Goal: Download file/media

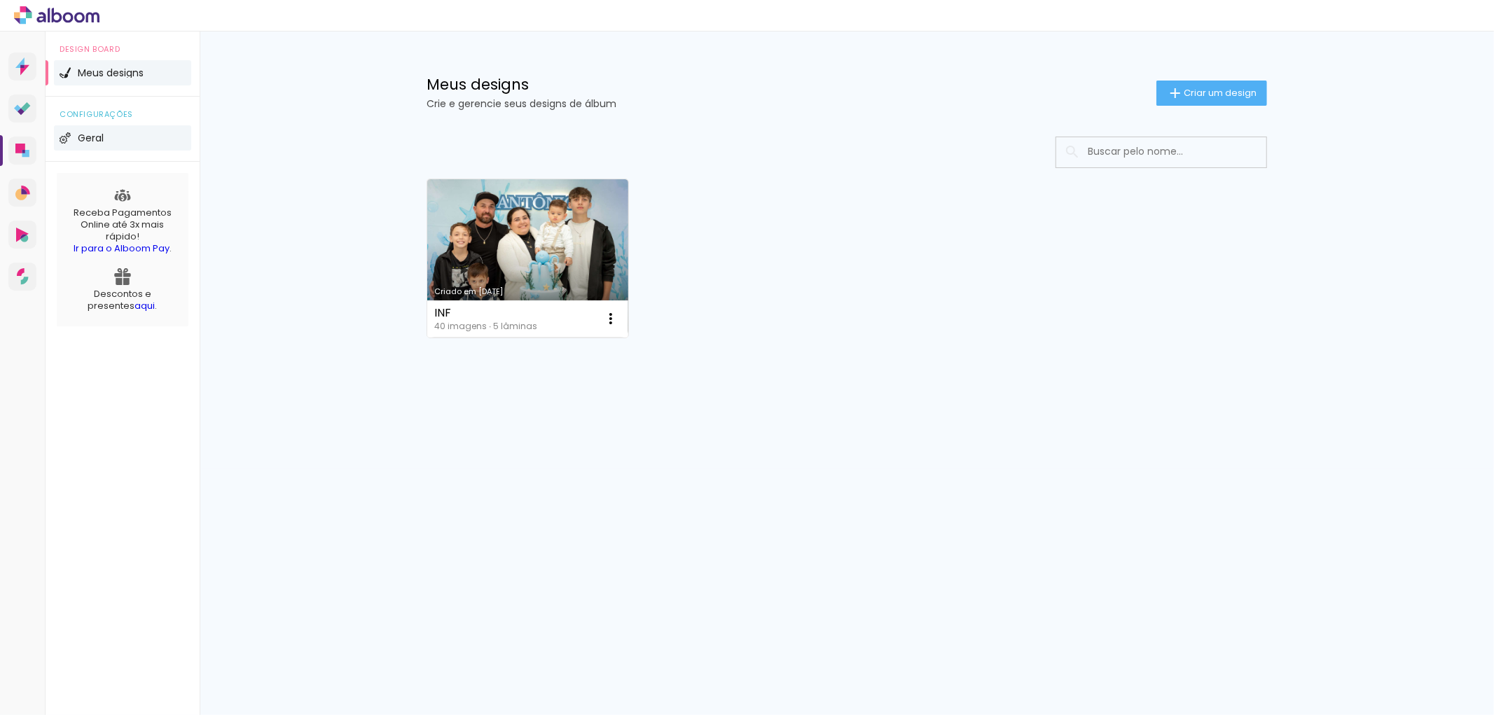
click at [92, 134] on span "Geral" at bounding box center [91, 138] width 26 height 10
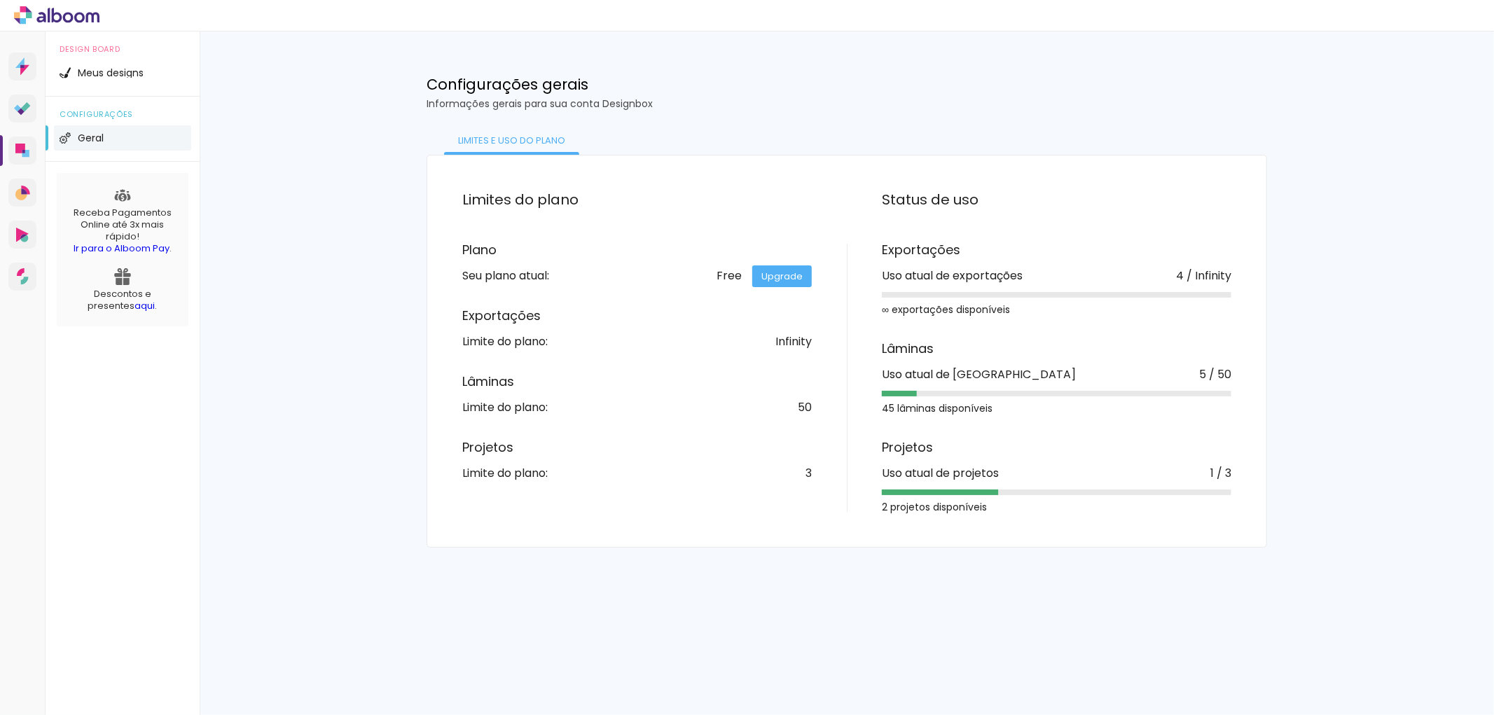
click at [779, 275] on link "Upgrade" at bounding box center [782, 276] width 60 height 22
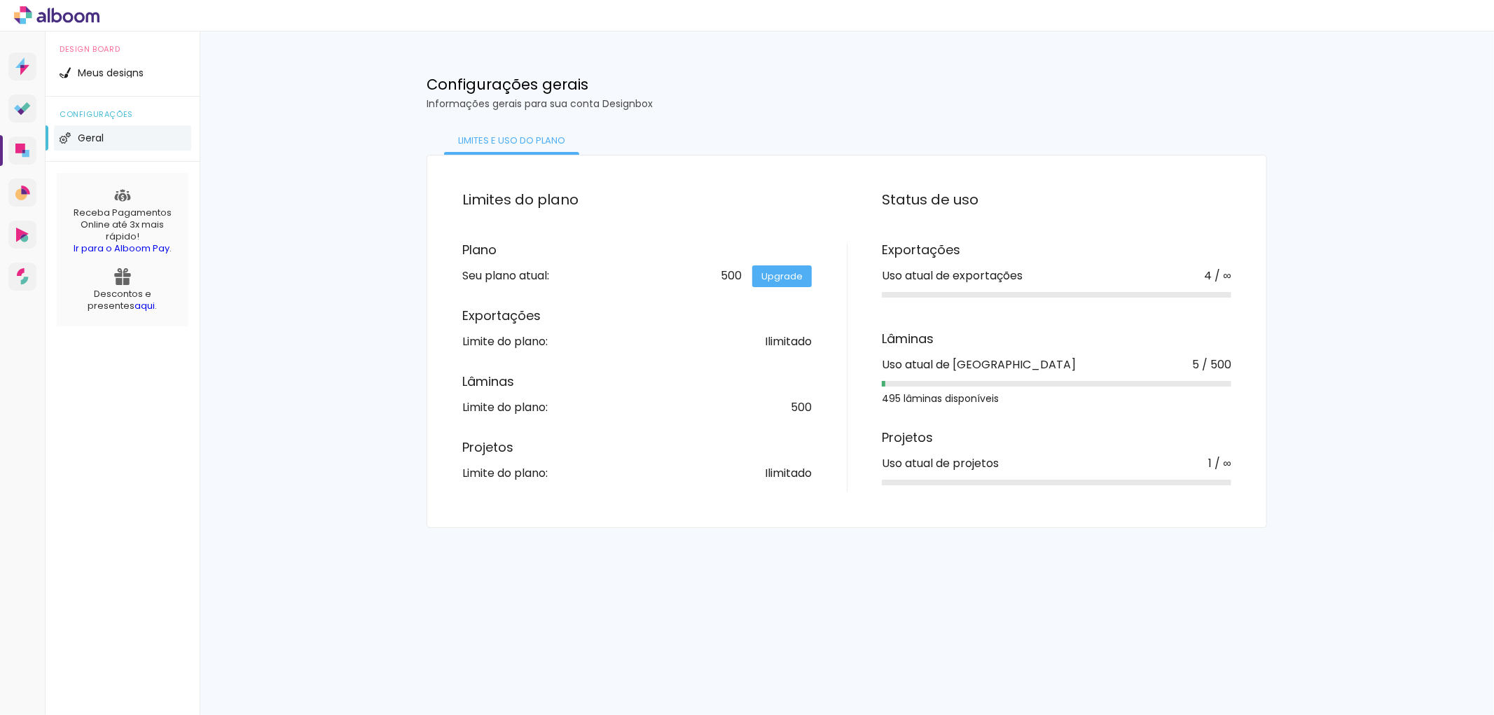
click at [345, 320] on div "Meus designs Crie e gerencie seus designs de álbum Criar um design Criado em [D…" at bounding box center [847, 280] width 1294 height 497
click at [22, 142] on link "Designbox Diagramação de álbuns" at bounding box center [22, 151] width 28 height 28
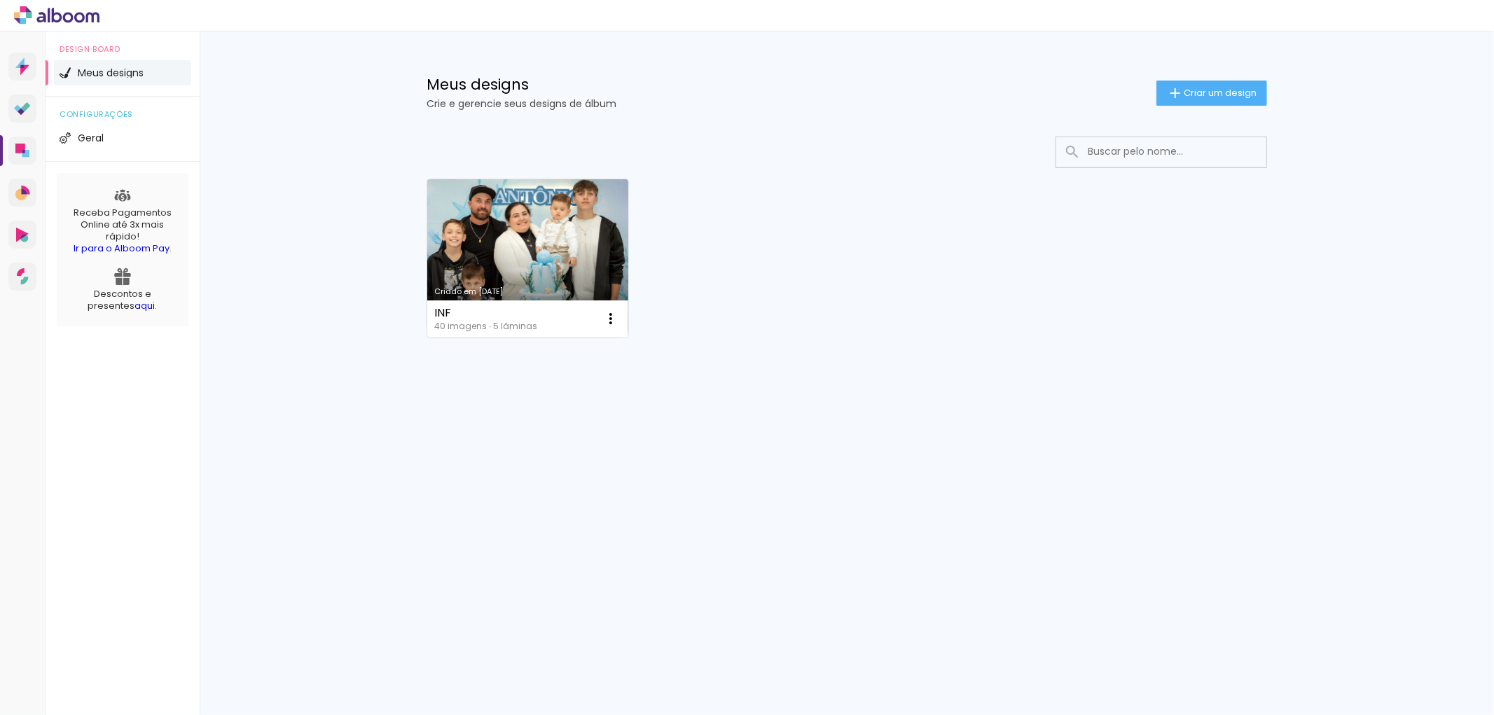
click at [520, 207] on link "Criado em 31/08/25" at bounding box center [527, 258] width 201 height 158
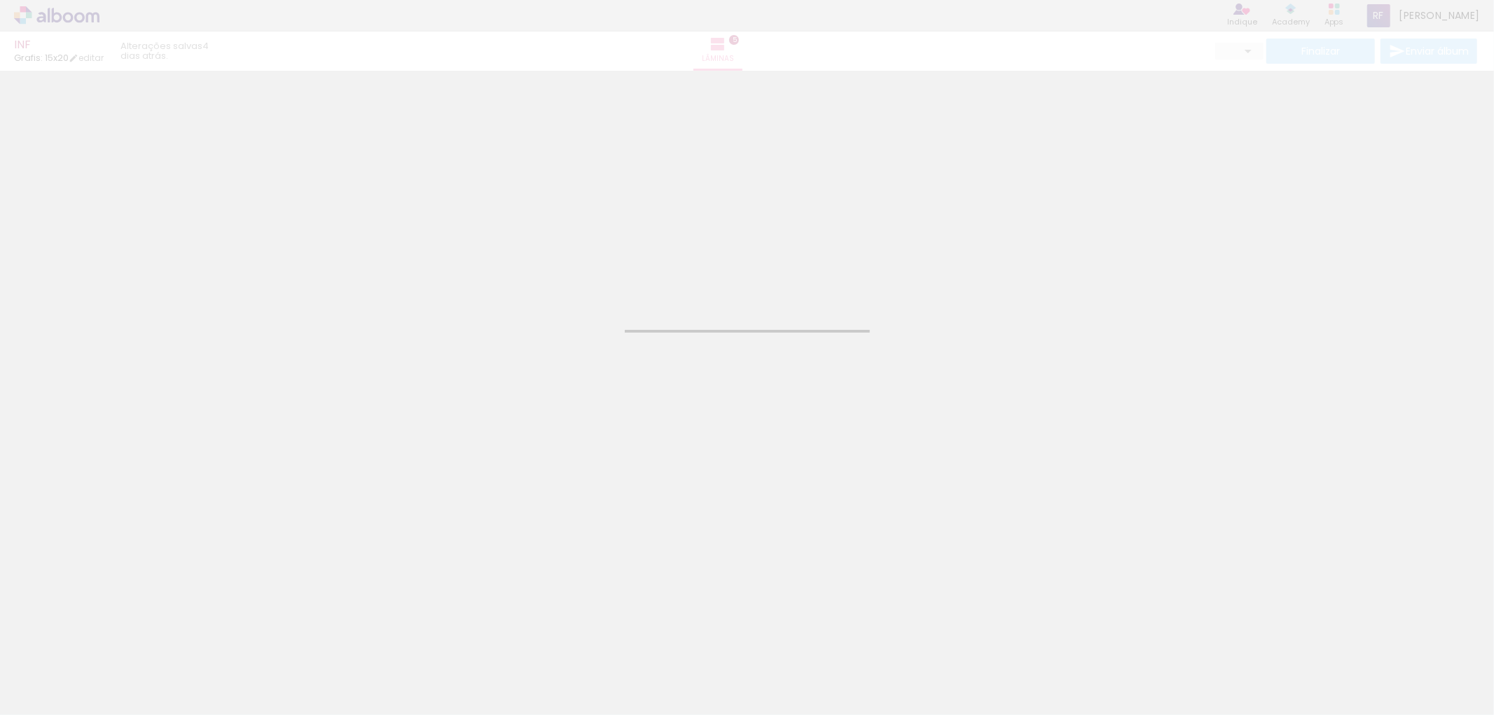
type input "JPG"
type input "Alta, 300 DPI"
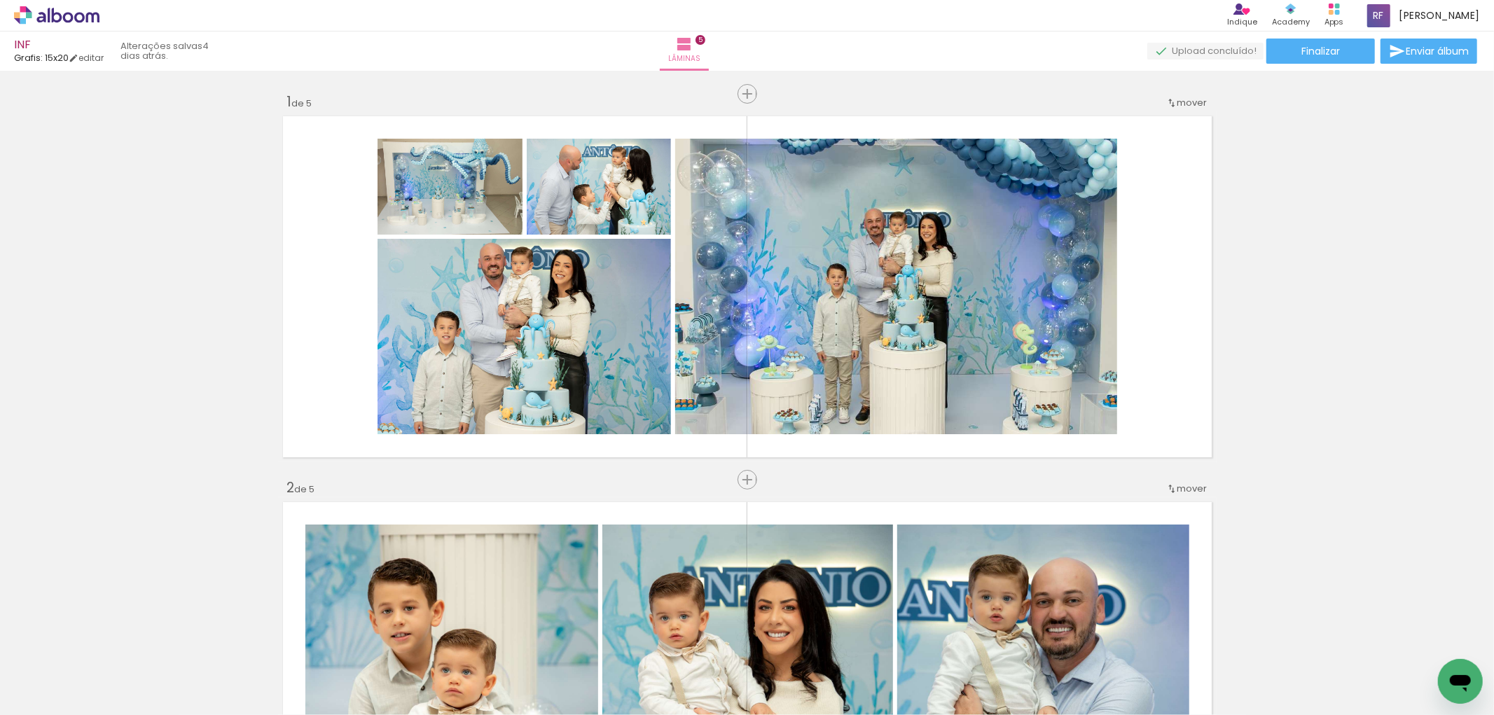
click at [74, 674] on iron-icon at bounding box center [71, 673] width 11 height 11
click at [74, 674] on div at bounding box center [45, 669] width 72 height 24
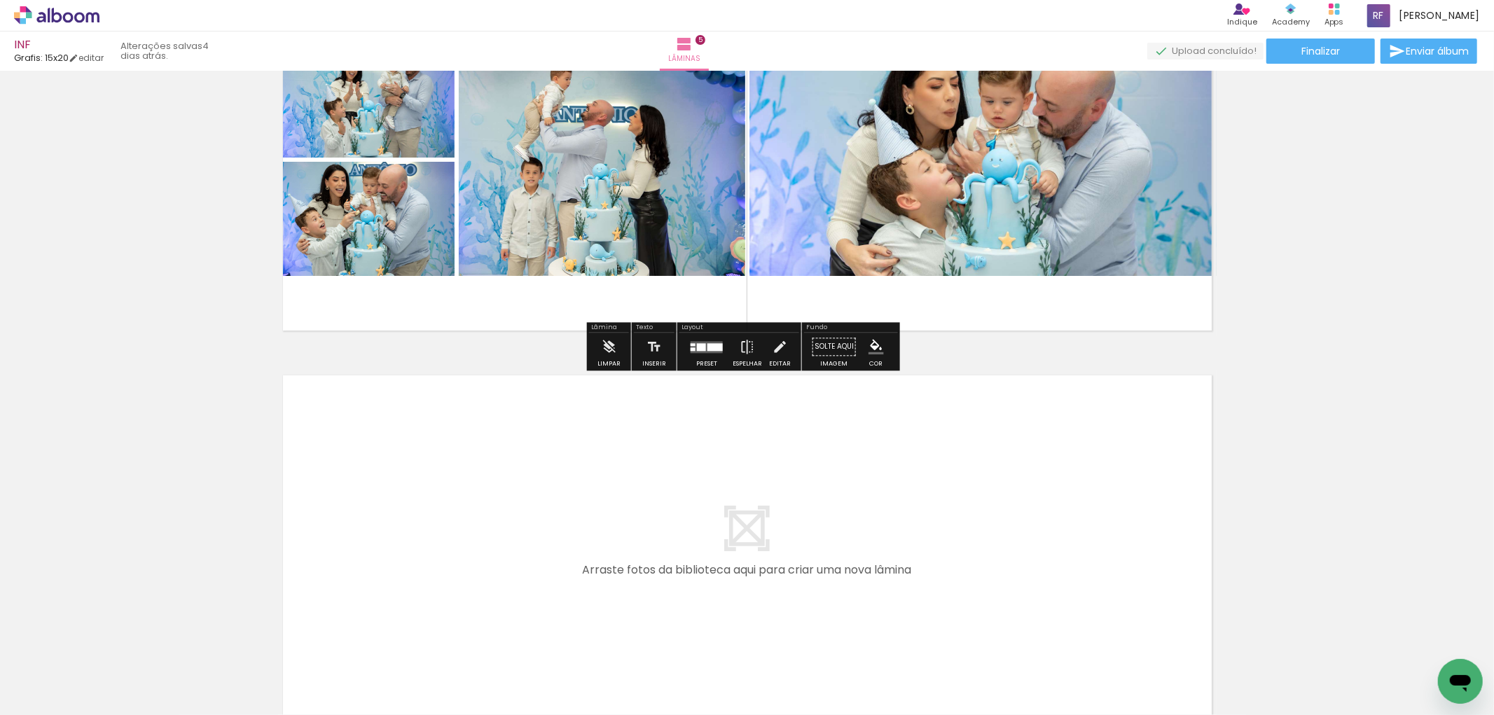
scroll to position [1813, 0]
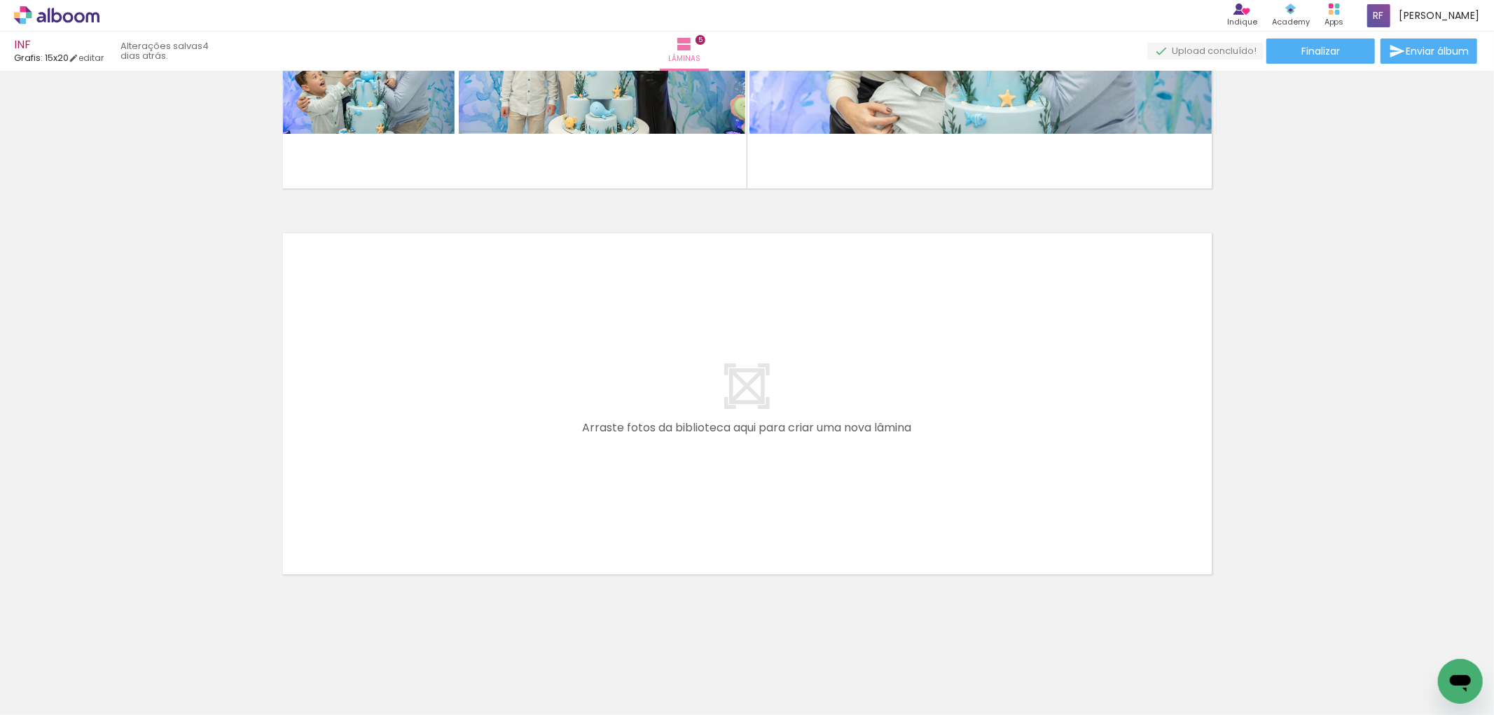
click at [548, 397] on quentale-layouter at bounding box center [747, 403] width 939 height 351
drag, startPoint x: 586, startPoint y: 392, endPoint x: 562, endPoint y: 391, distance: 23.2
click at [562, 391] on quentale-layouter at bounding box center [747, 403] width 939 height 351
click at [743, 375] on quentale-layouter at bounding box center [747, 403] width 939 height 351
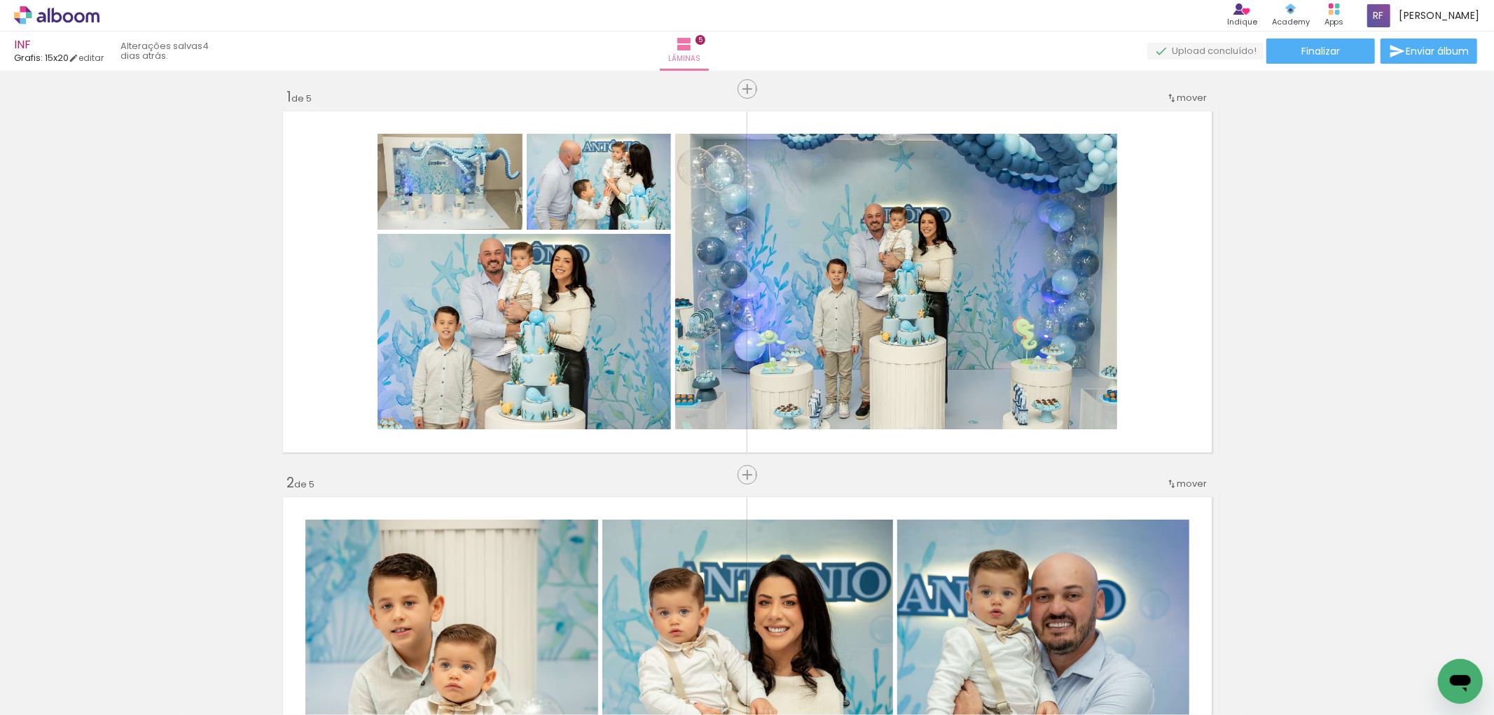
scroll to position [0, 0]
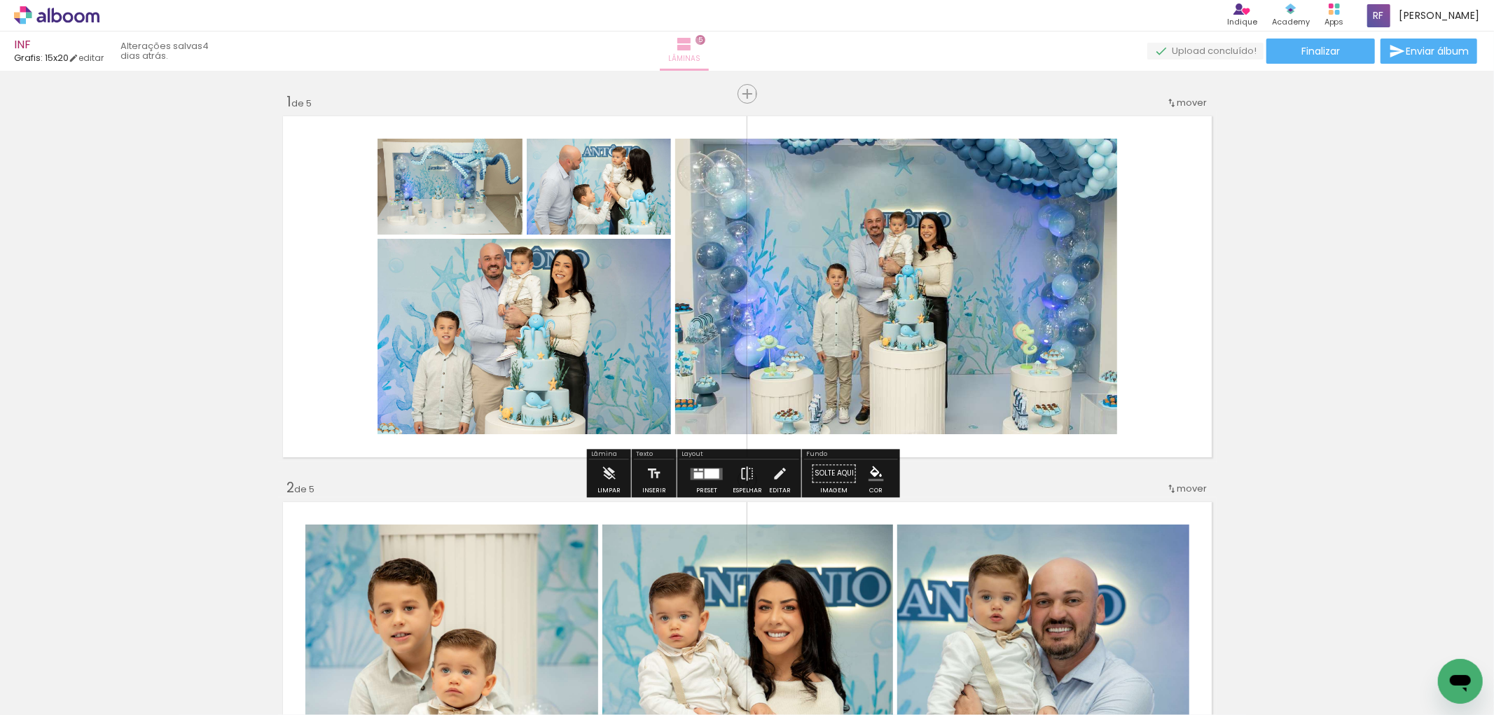
click at [705, 42] on span "5" at bounding box center [701, 40] width 10 height 10
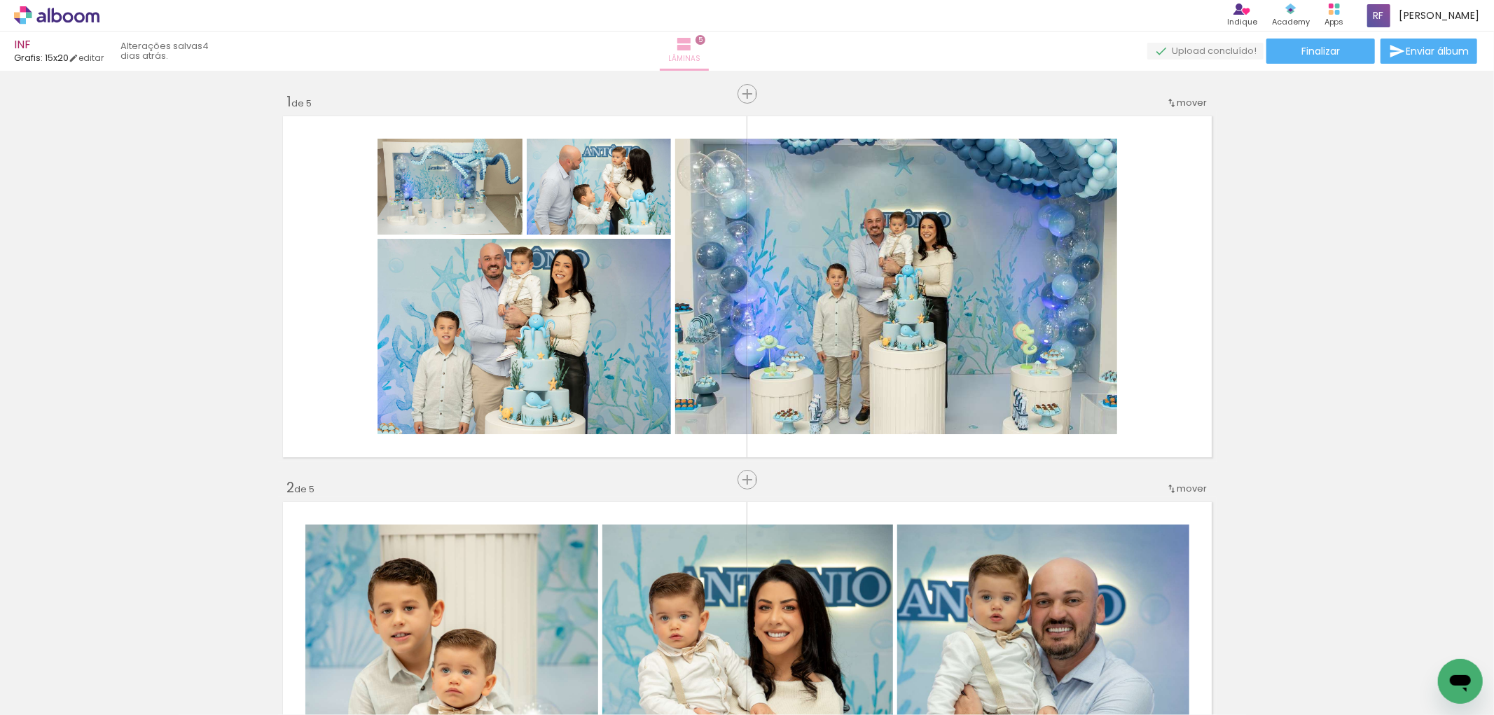
click at [709, 43] on paper-button "Lâminas 5" at bounding box center [684, 51] width 49 height 39
click at [89, 54] on link "editar" at bounding box center [86, 58] width 35 height 12
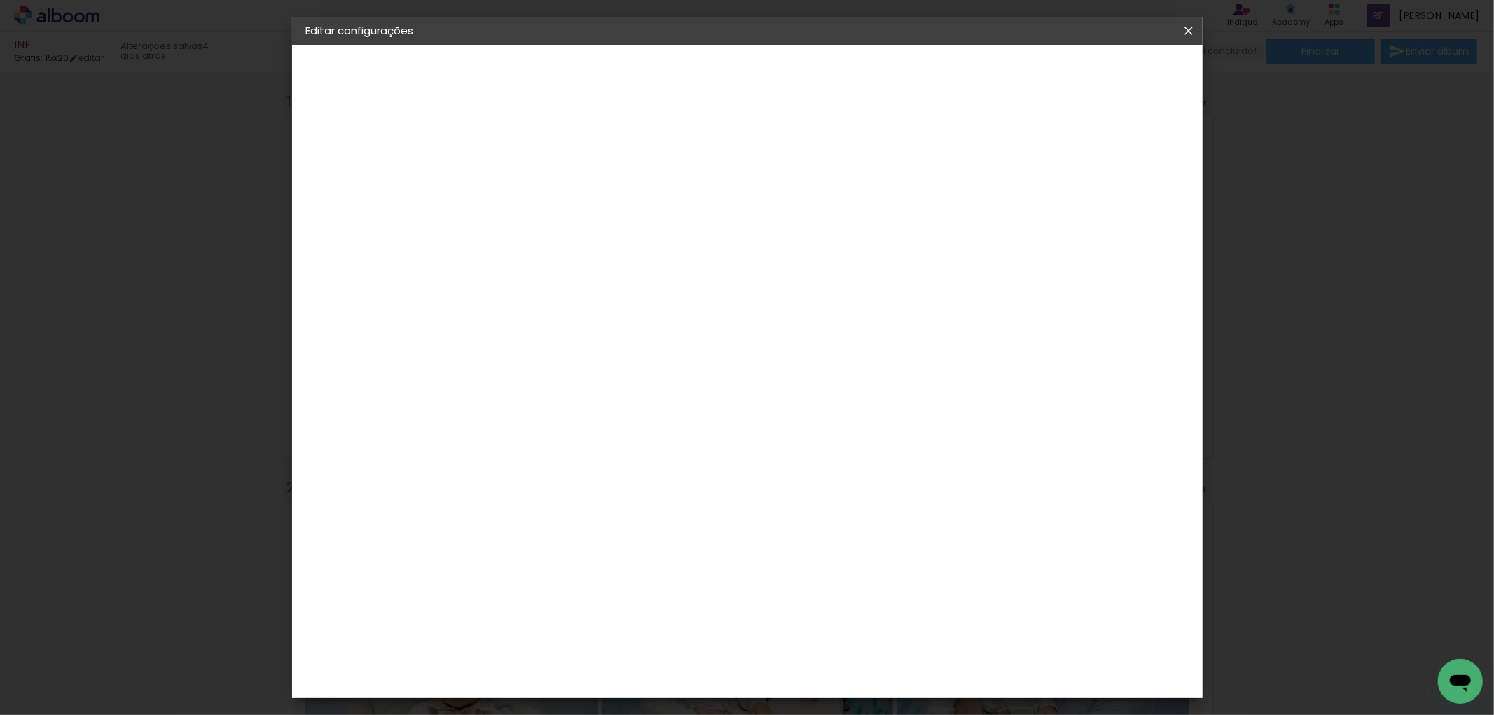
click at [1189, 26] on iron-icon at bounding box center [1188, 31] width 17 height 14
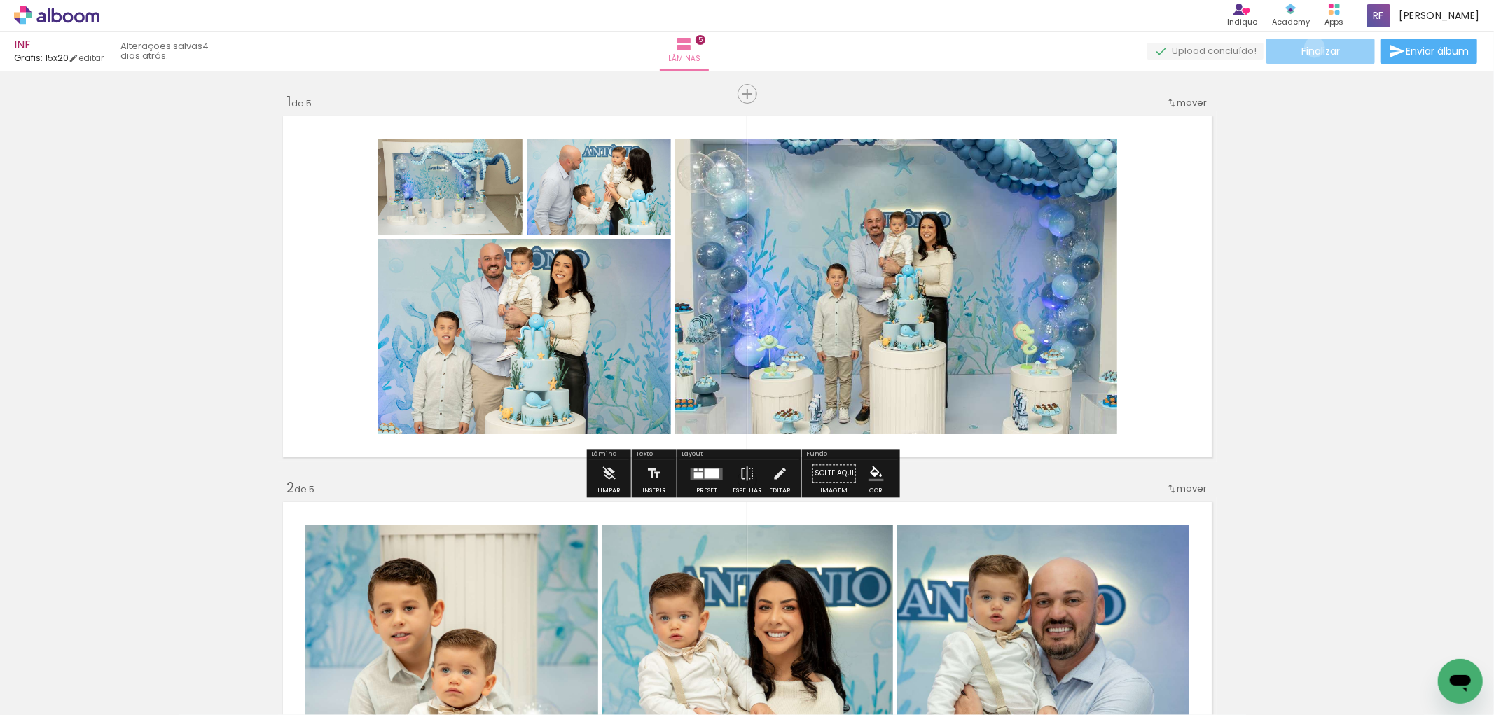
click at [1310, 47] on span "Finalizar" at bounding box center [1320, 51] width 39 height 10
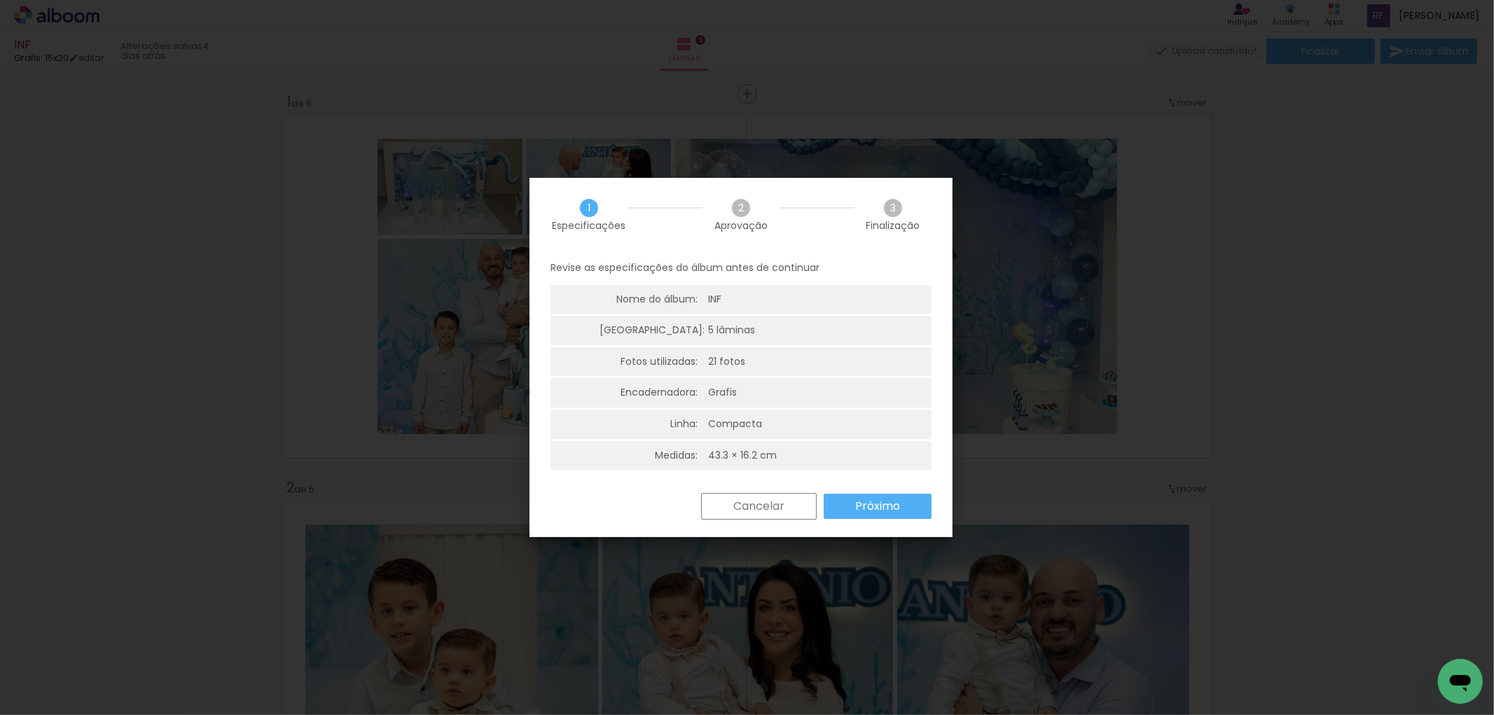
click at [904, 526] on div "Cancelar Próximo" at bounding box center [741, 517] width 423 height 48
click at [0, 0] on slot "Próximo" at bounding box center [0, 0] width 0 height 0
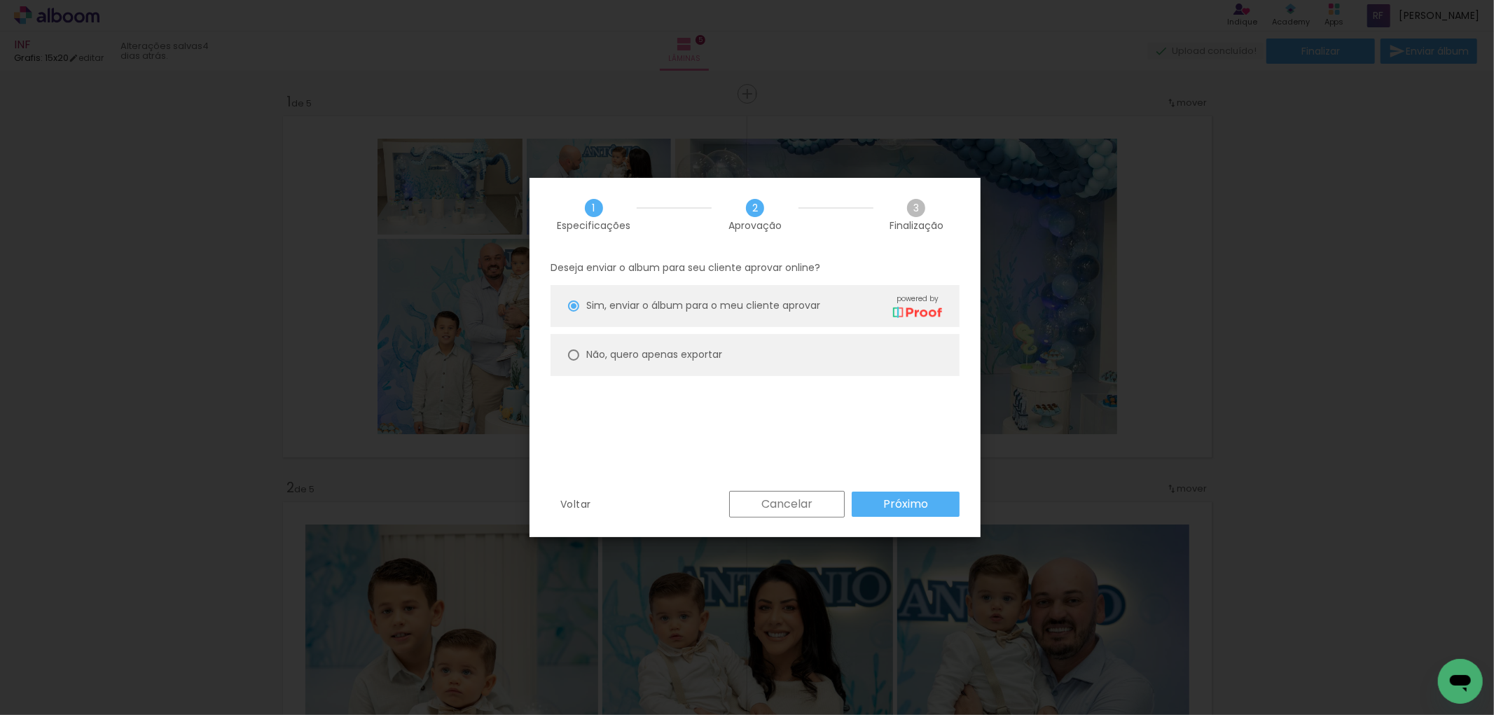
click at [0, 0] on slot "Não, quero apenas exportar" at bounding box center [0, 0] width 0 height 0
type paper-radio-button "on"
click at [930, 506] on paper-button "Próximo" at bounding box center [906, 504] width 108 height 25
type input "Alta, 300 DPI"
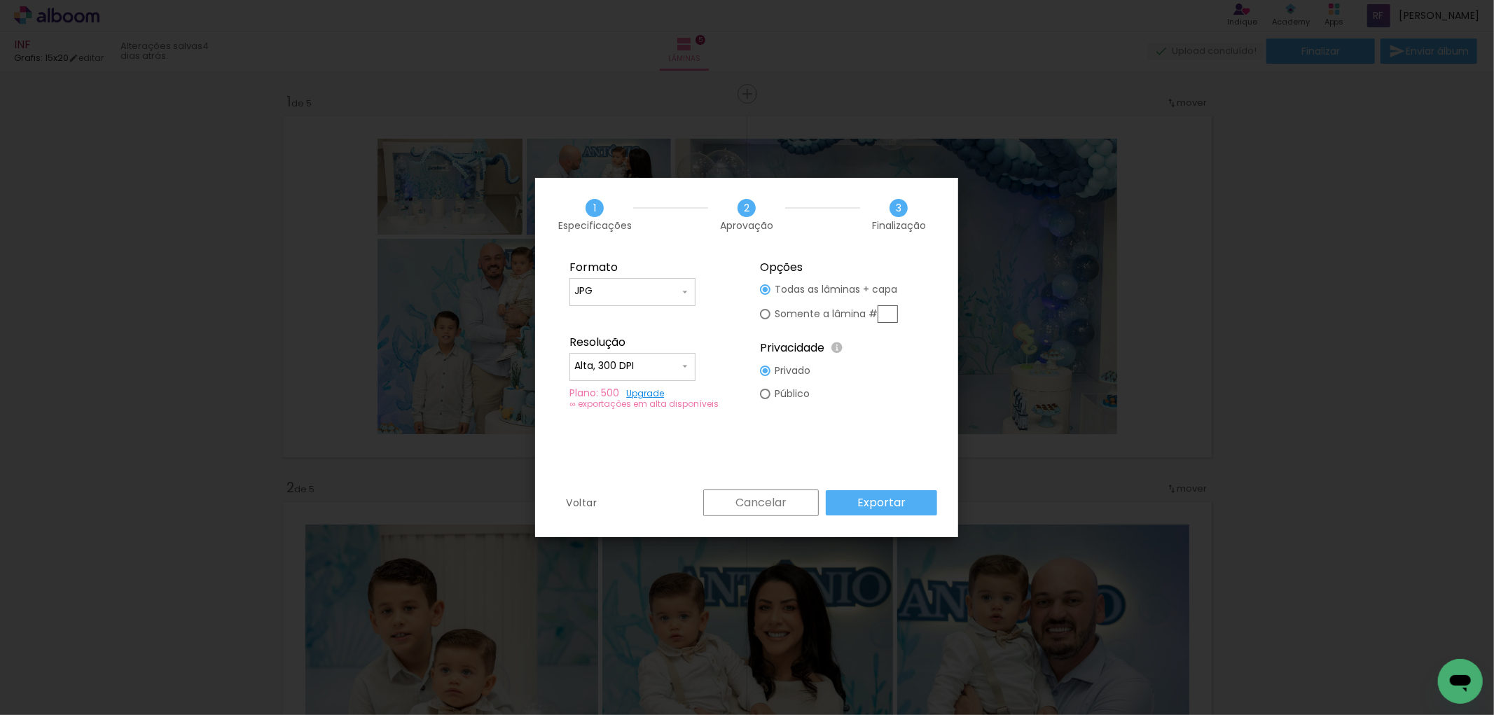
click at [765, 312] on div at bounding box center [765, 314] width 11 height 11
type paper-radio-button "on"
click at [768, 291] on div at bounding box center [765, 289] width 11 height 11
type paper-radio-button "on"
click at [0, 0] on slot "Exportar" at bounding box center [0, 0] width 0 height 0
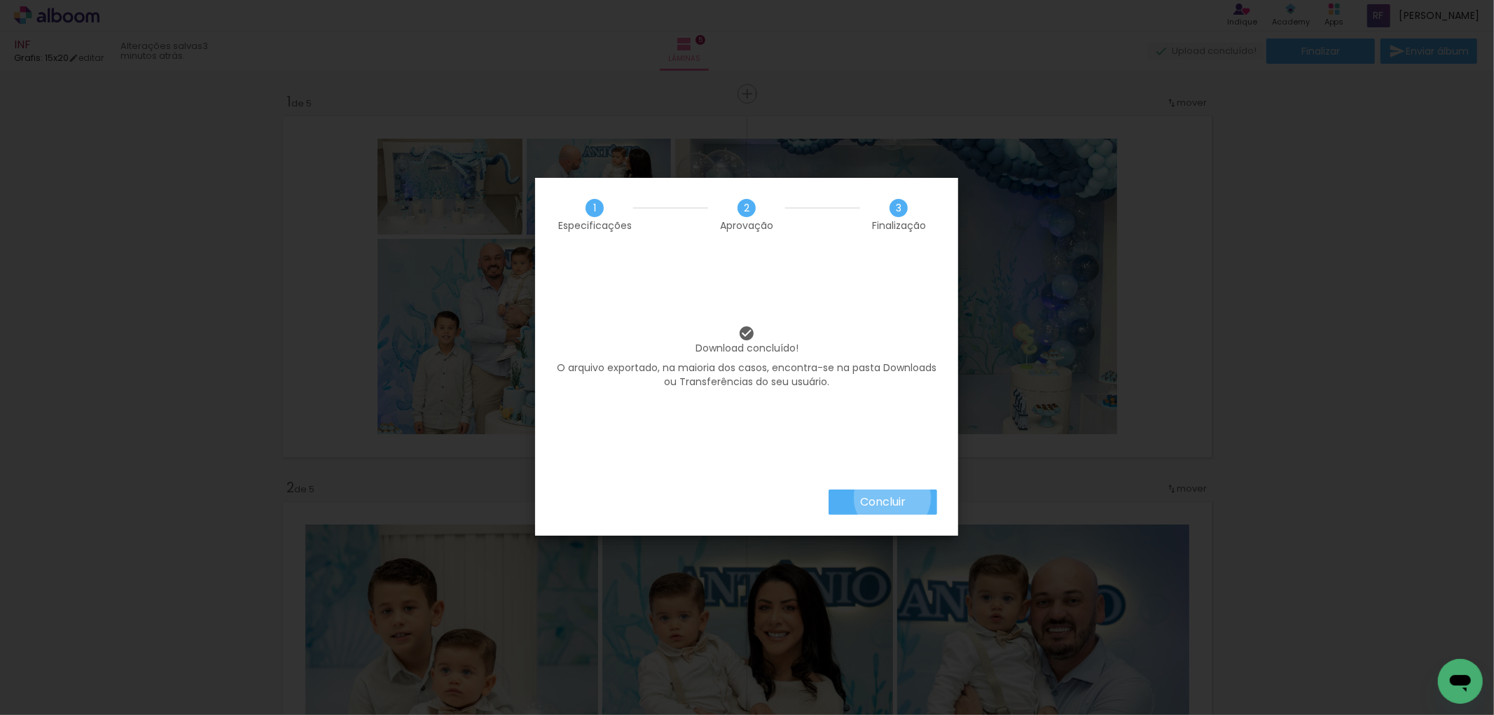
click at [0, 0] on slot "Concluir" at bounding box center [0, 0] width 0 height 0
